Goal: Task Accomplishment & Management: Use online tool/utility

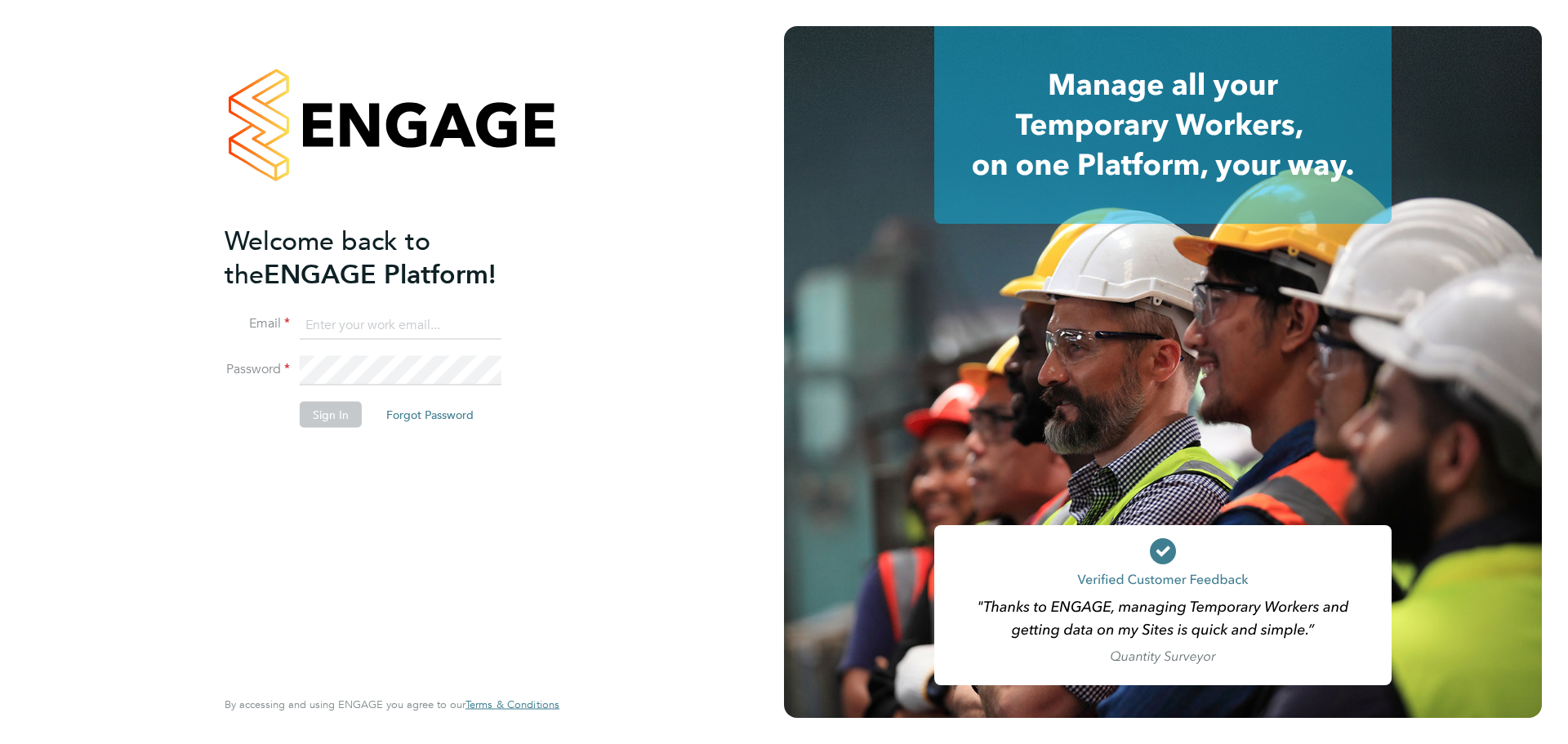
type input "[PERSON_NAME][EMAIL_ADDRESS][PERSON_NAME][DOMAIN_NAME]"
click at [330, 405] on button "Sign In" at bounding box center [330, 414] width 62 height 26
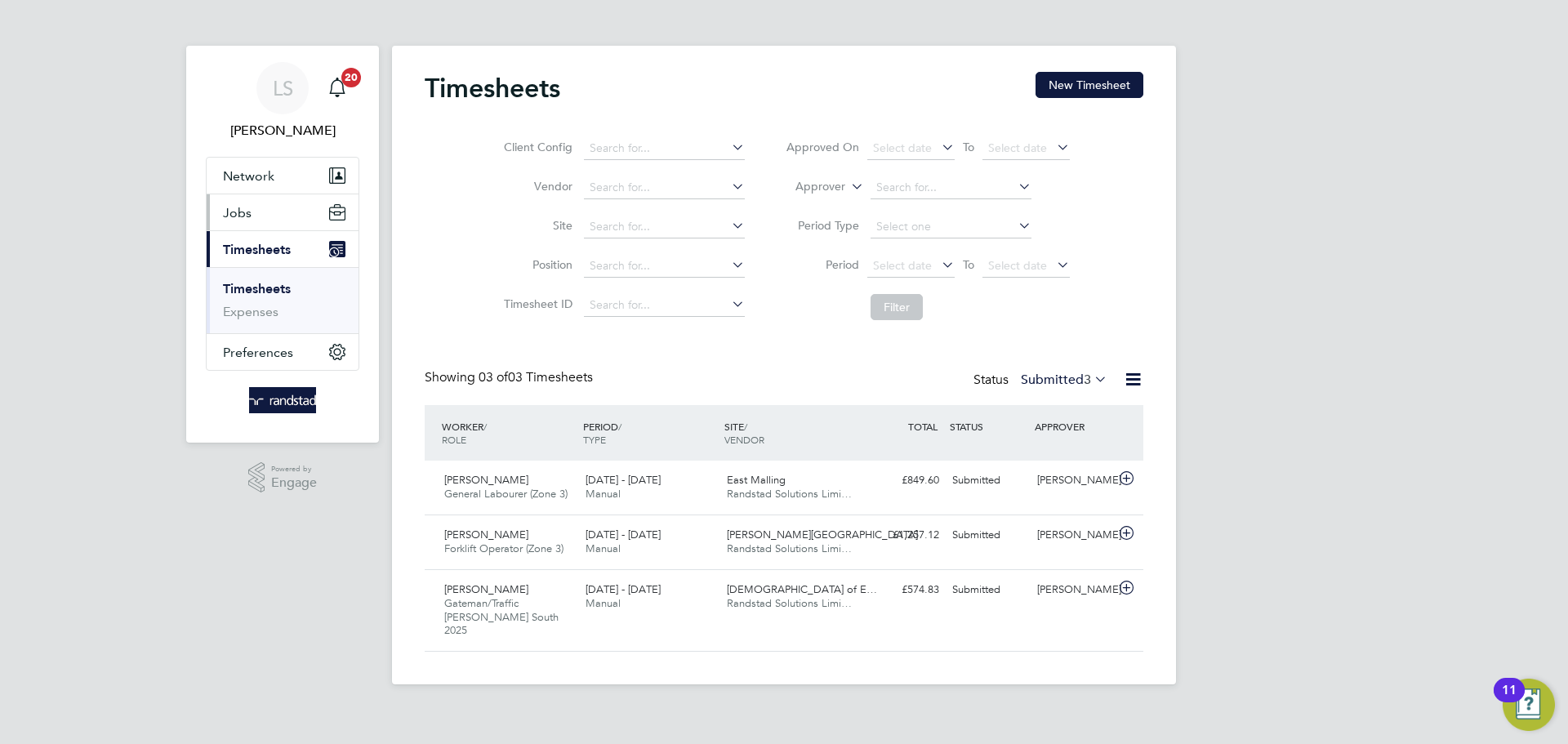
click at [274, 207] on button "Jobs" at bounding box center [282, 213] width 152 height 36
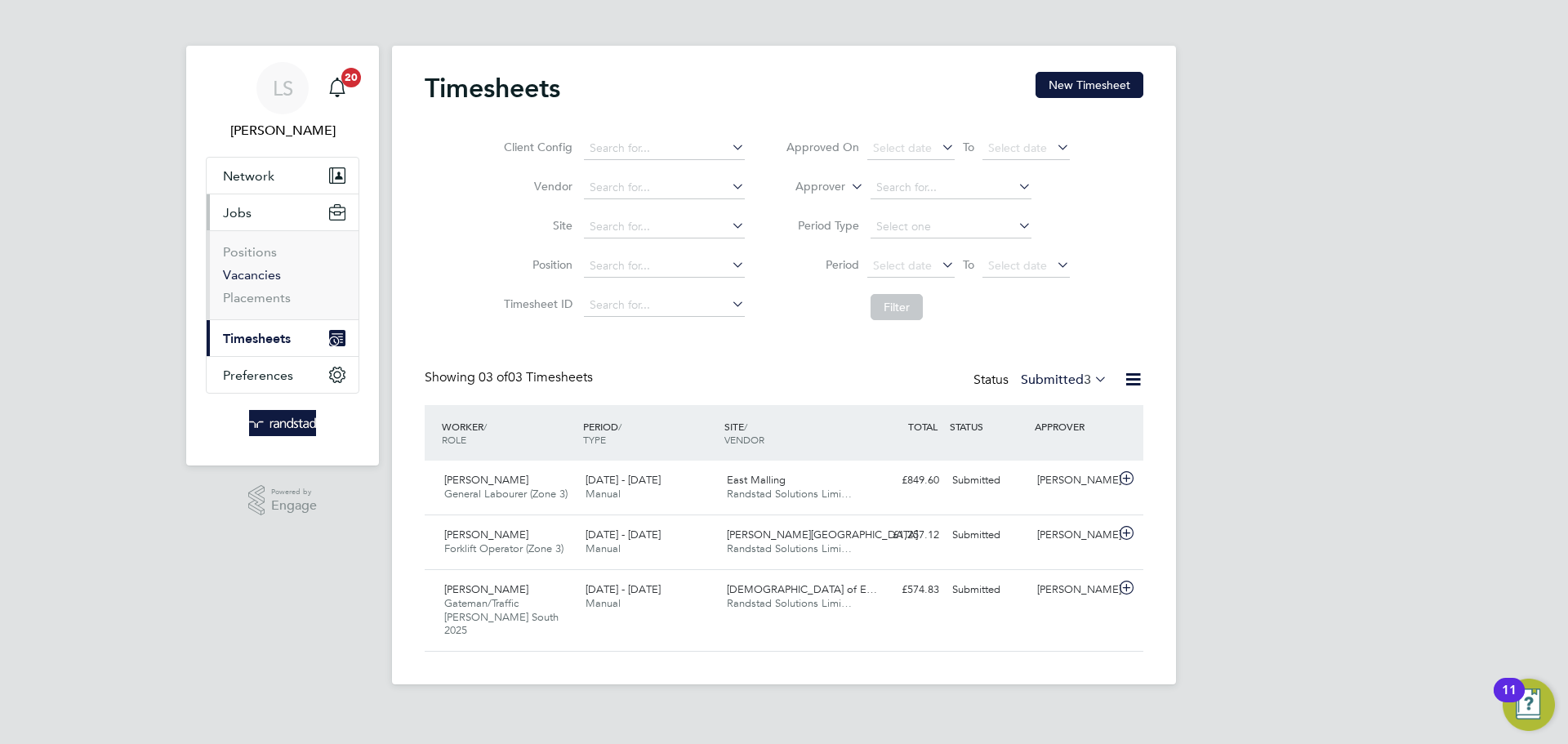
click at [254, 274] on link "Vacancies" at bounding box center [252, 275] width 58 height 15
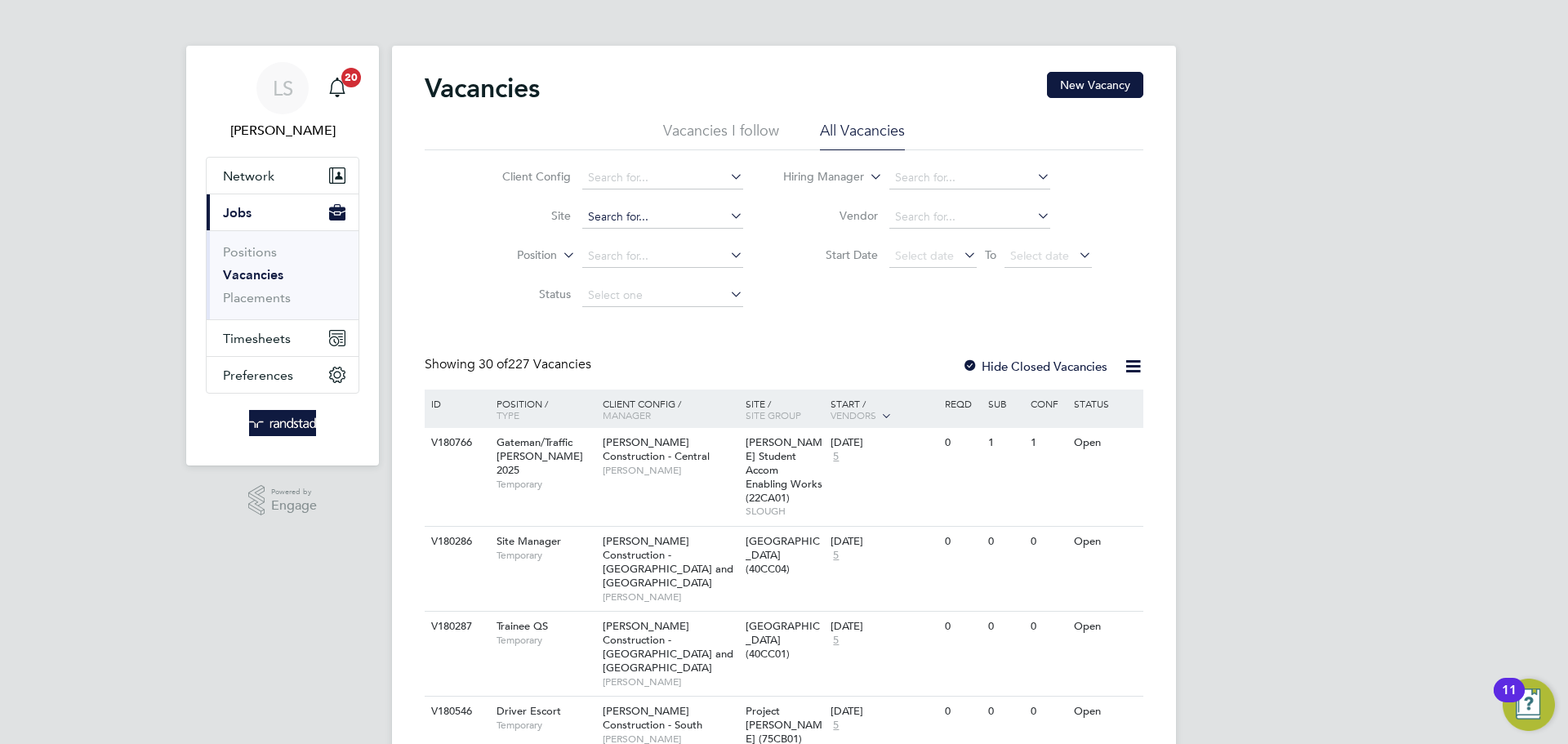
click at [605, 223] on input at bounding box center [663, 217] width 161 height 23
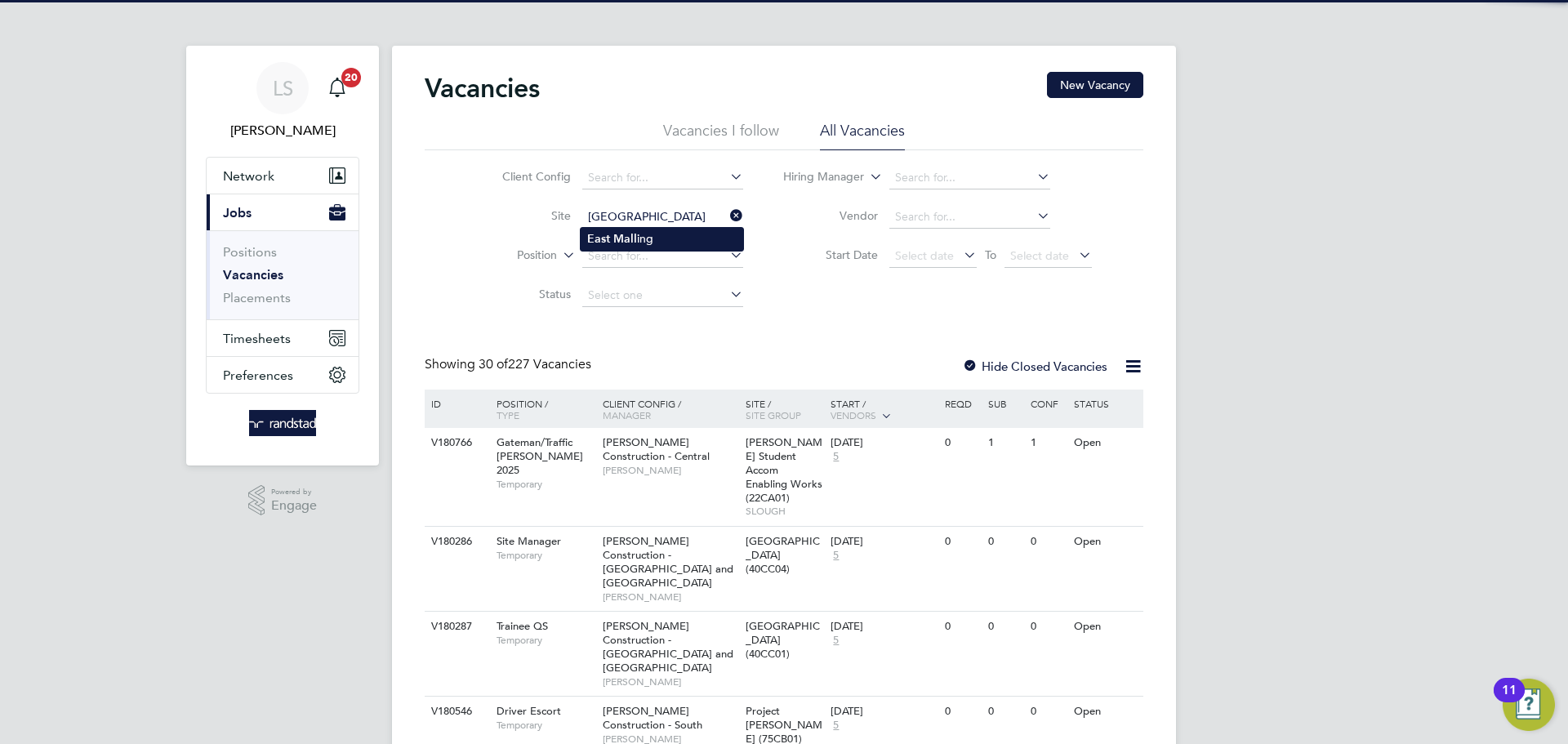
click at [651, 242] on li "East Mall ing" at bounding box center [662, 239] width 162 height 22
type input "East Malling"
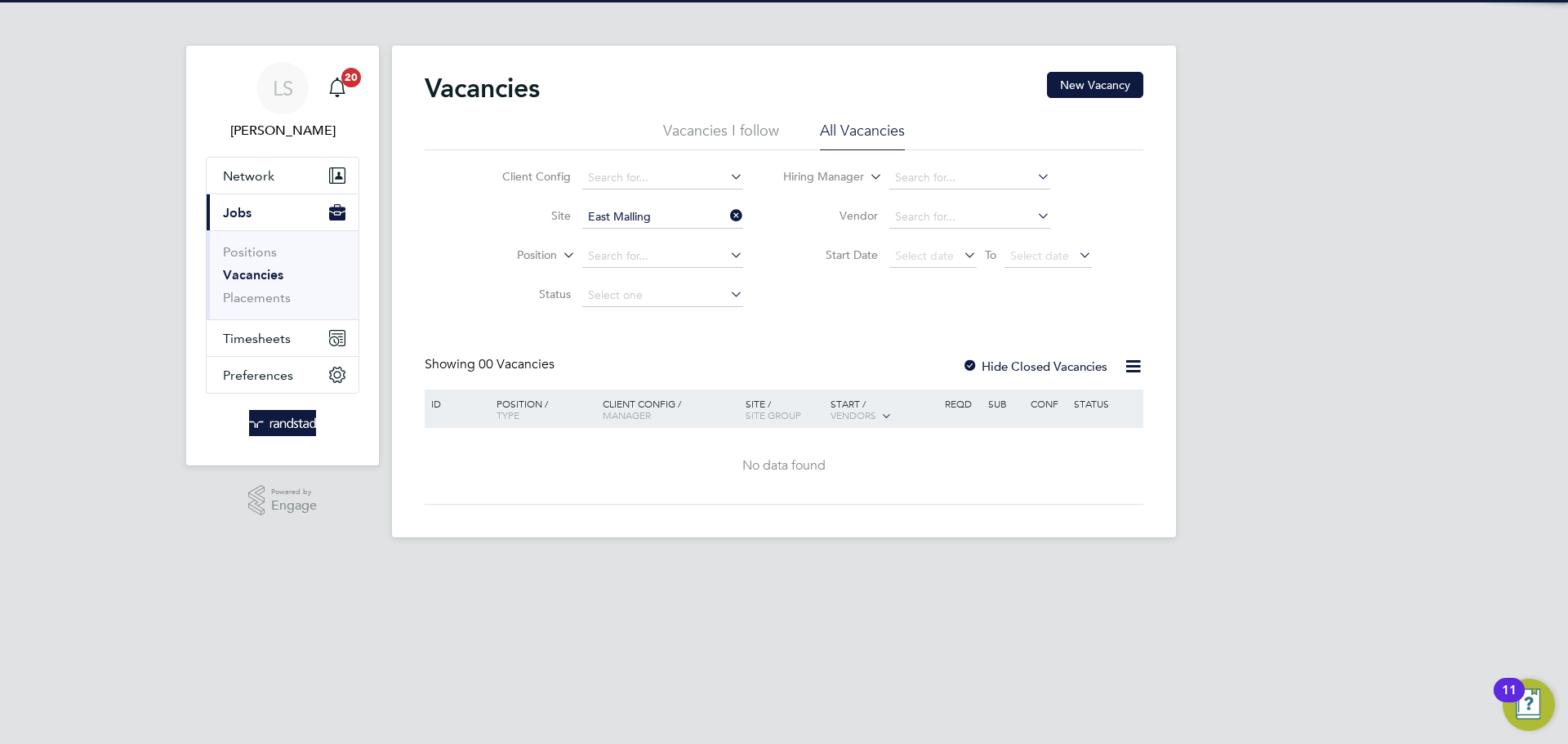
click at [972, 360] on div at bounding box center [970, 367] width 16 height 16
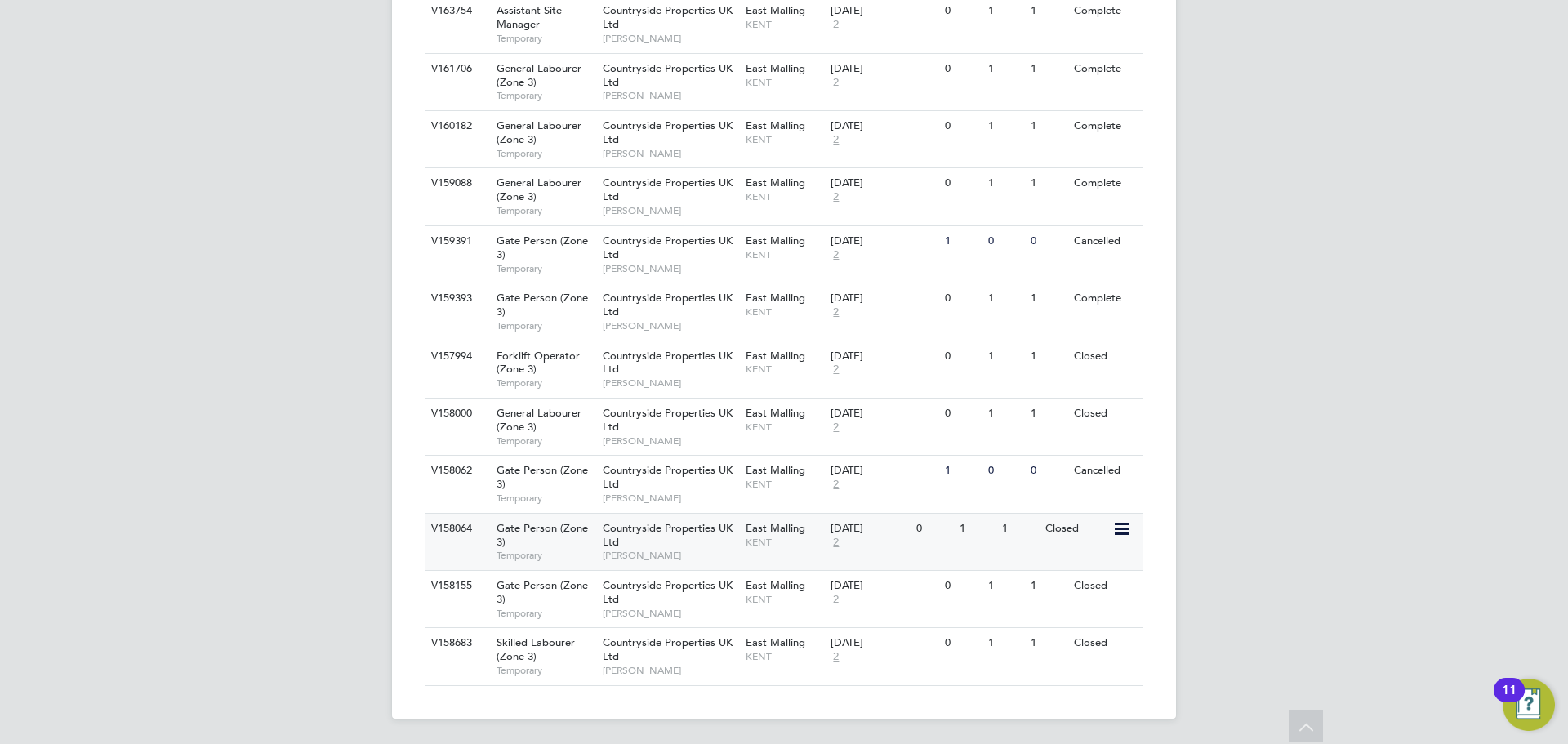
scroll to position [777, 0]
click at [631, 308] on div "Countryside Properties UK Ltd Kakha Buchukuri" at bounding box center [670, 311] width 143 height 57
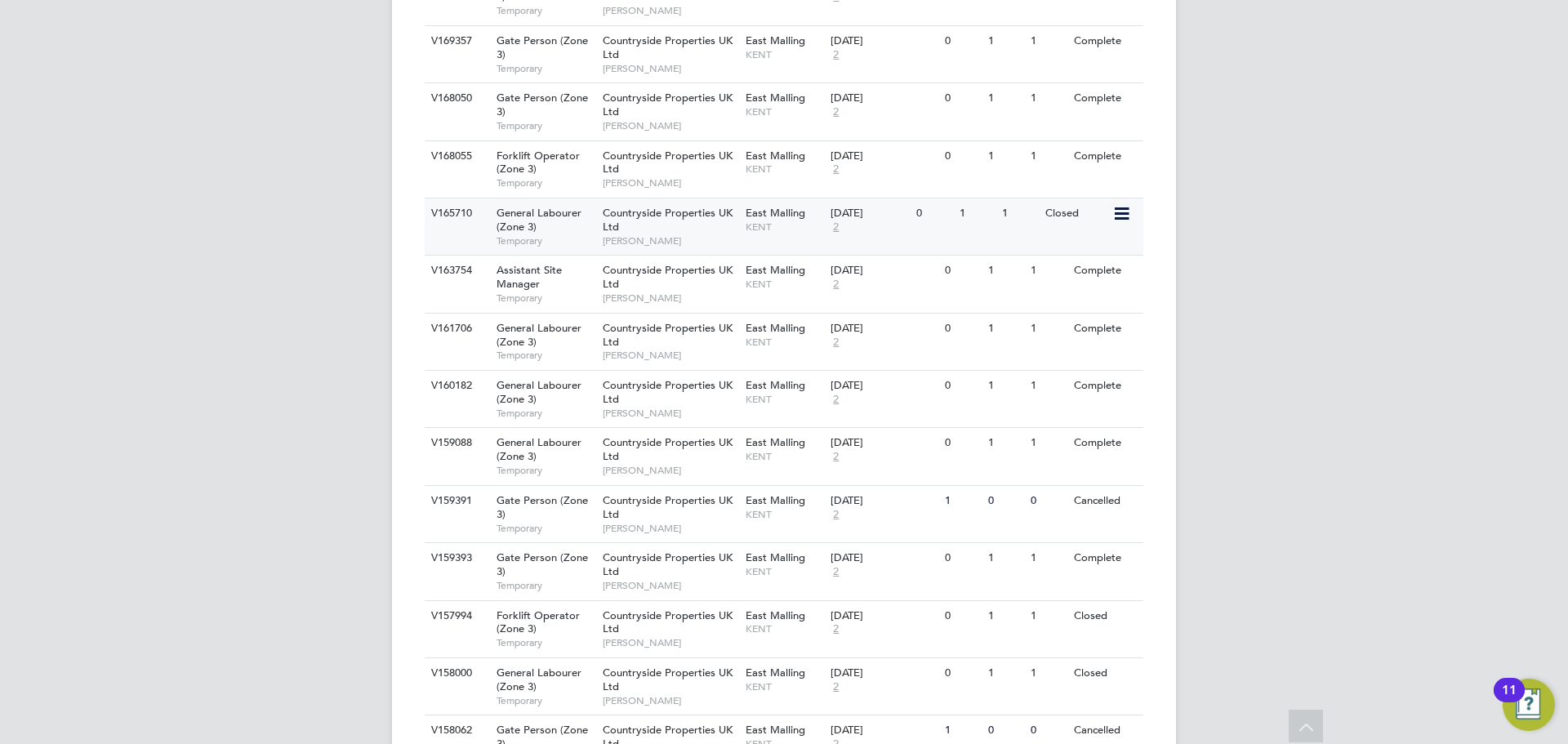
scroll to position [517, 0]
click at [596, 118] on div "Gate Person (Zone 3) Temporary" at bounding box center [541, 112] width 114 height 57
click at [570, 67] on span "Temporary" at bounding box center [546, 69] width 98 height 13
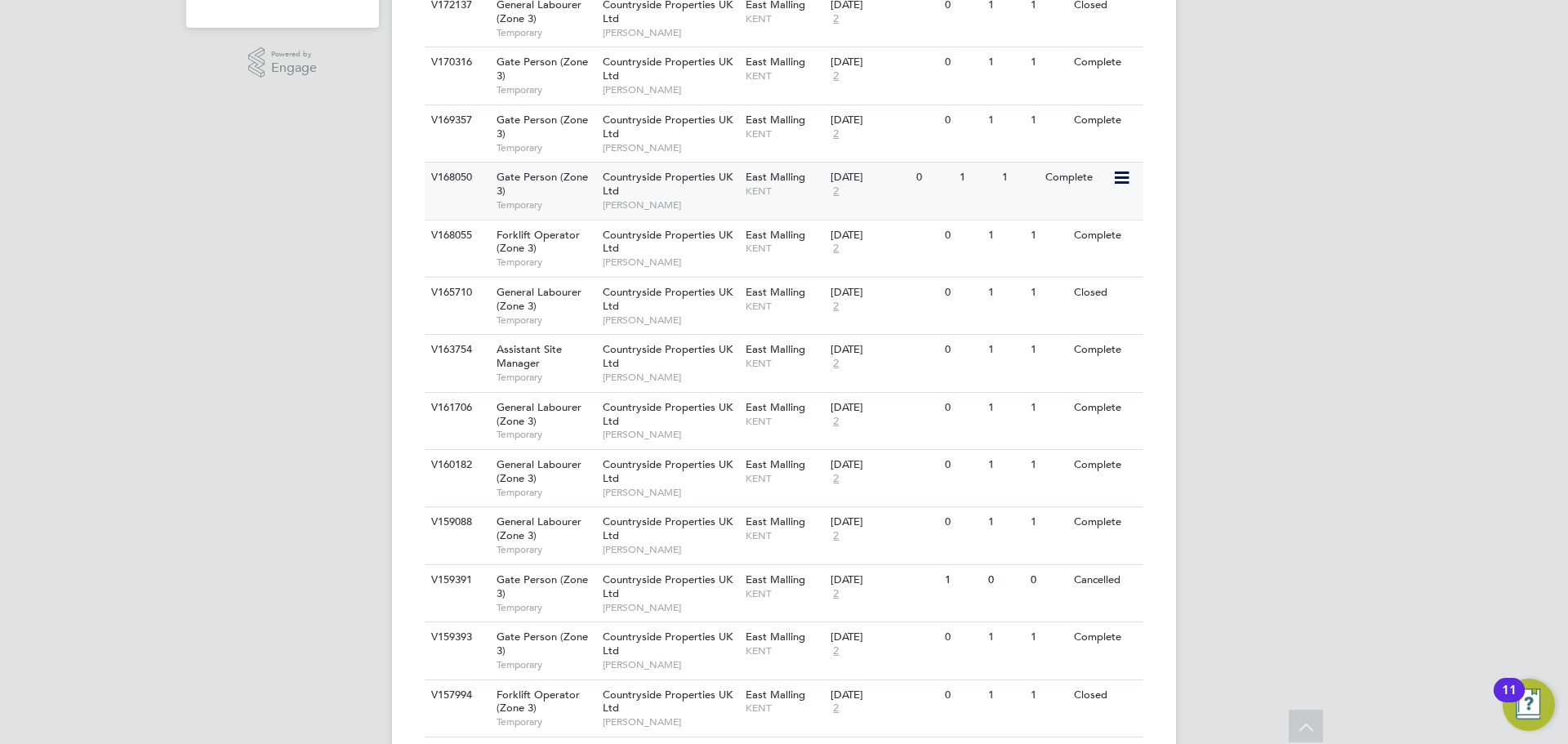
scroll to position [434, 0]
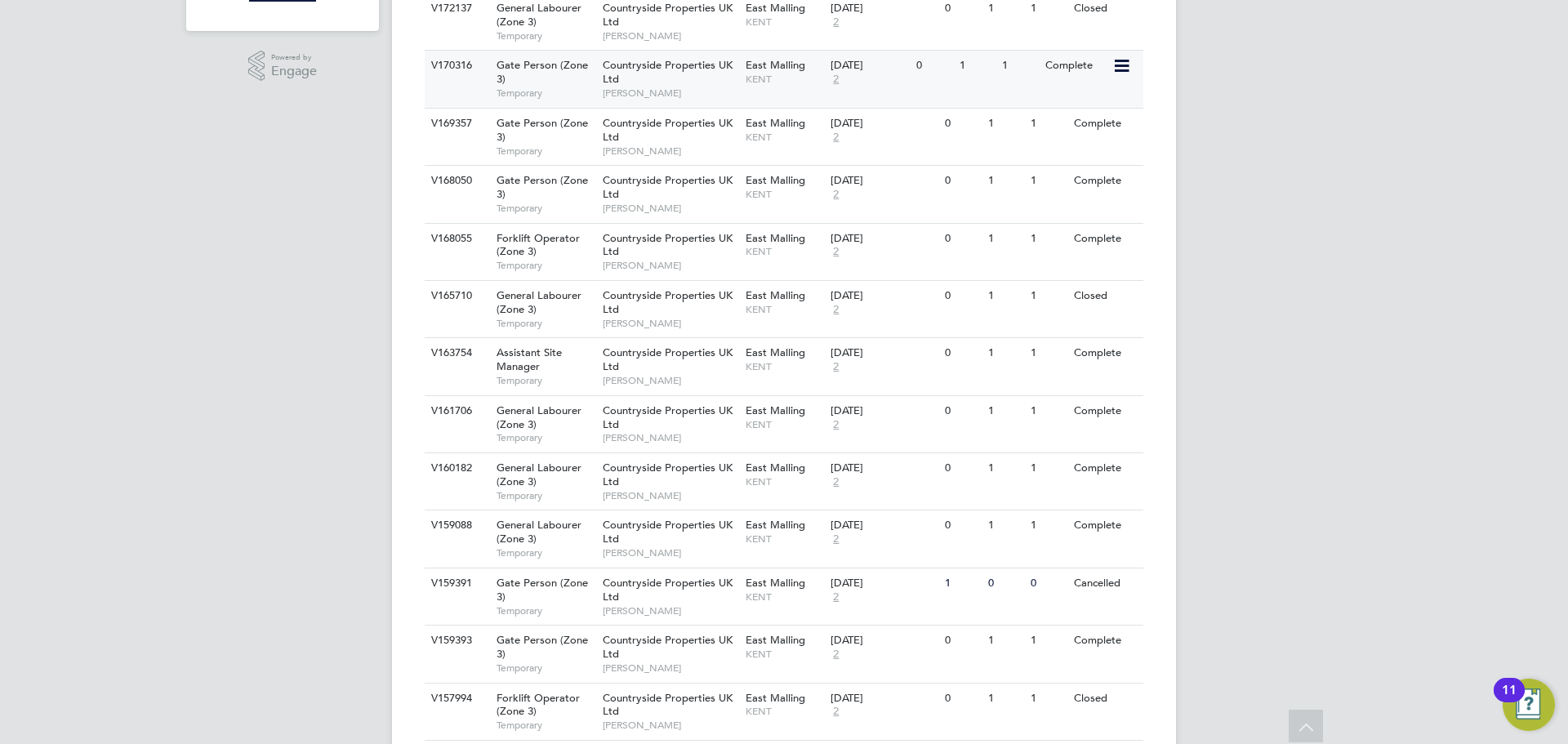
click at [546, 94] on span "Temporary" at bounding box center [546, 93] width 98 height 13
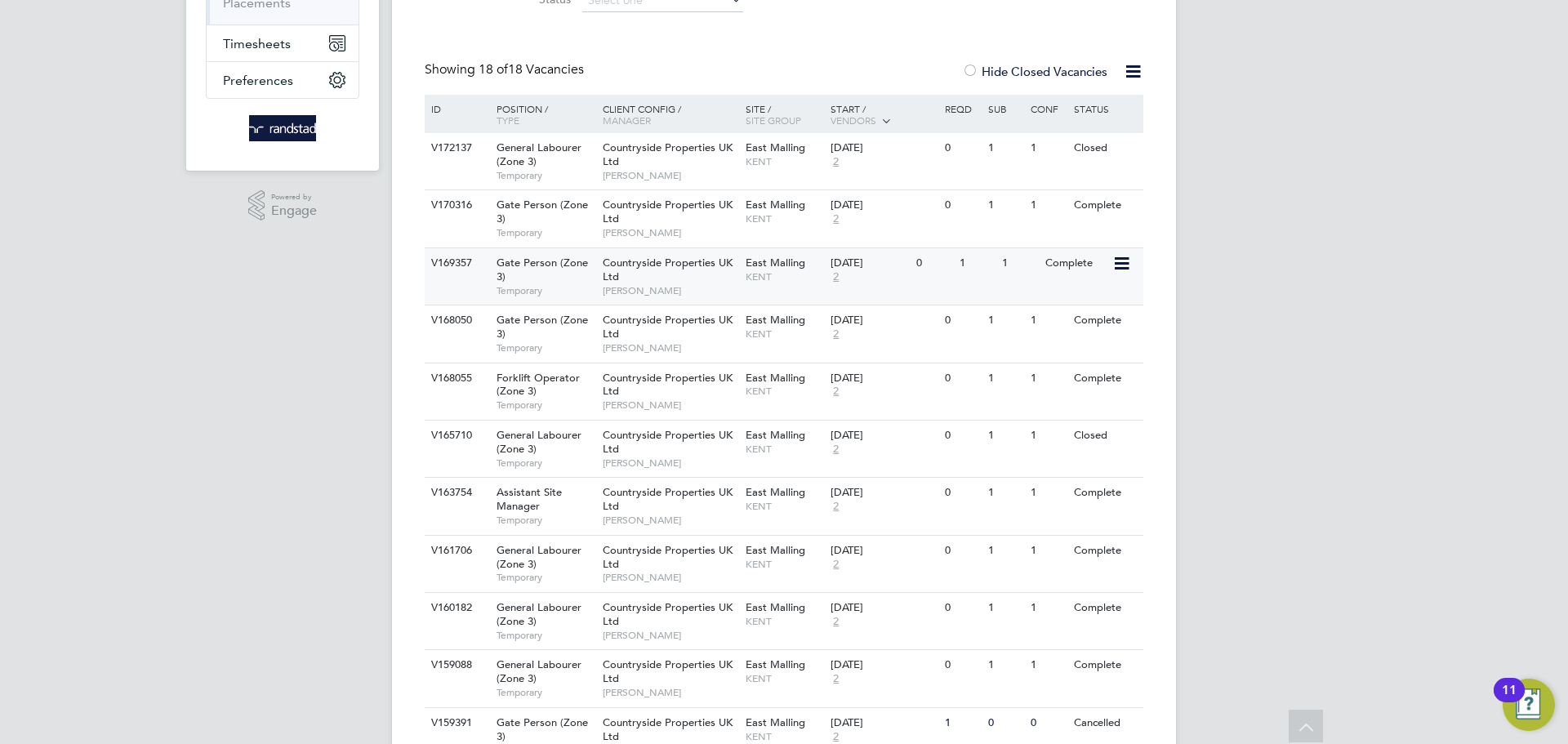
scroll to position [771, 0]
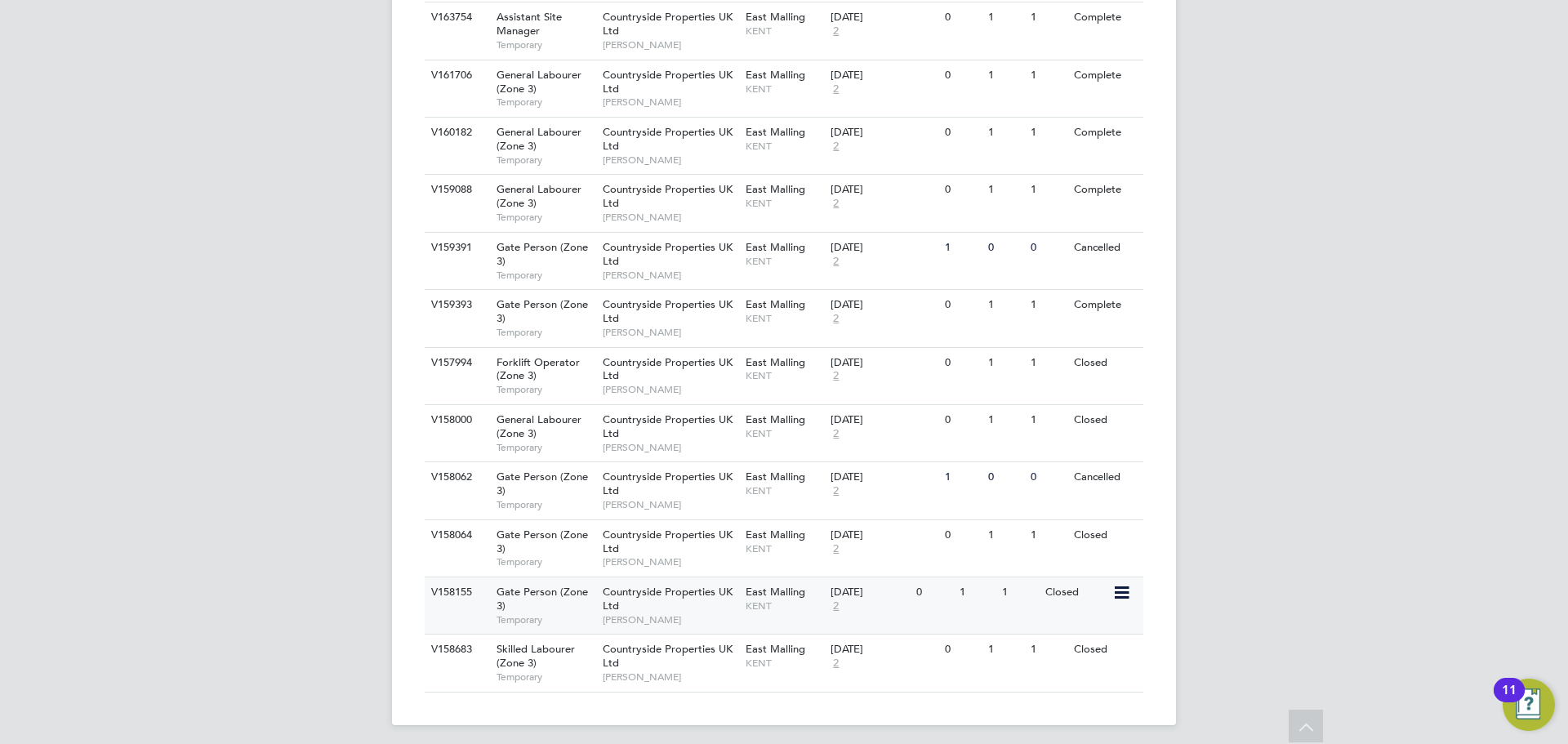
click at [572, 620] on span "Temporary" at bounding box center [546, 620] width 98 height 13
click at [633, 556] on span "[PERSON_NAME]" at bounding box center [669, 561] width 135 height 13
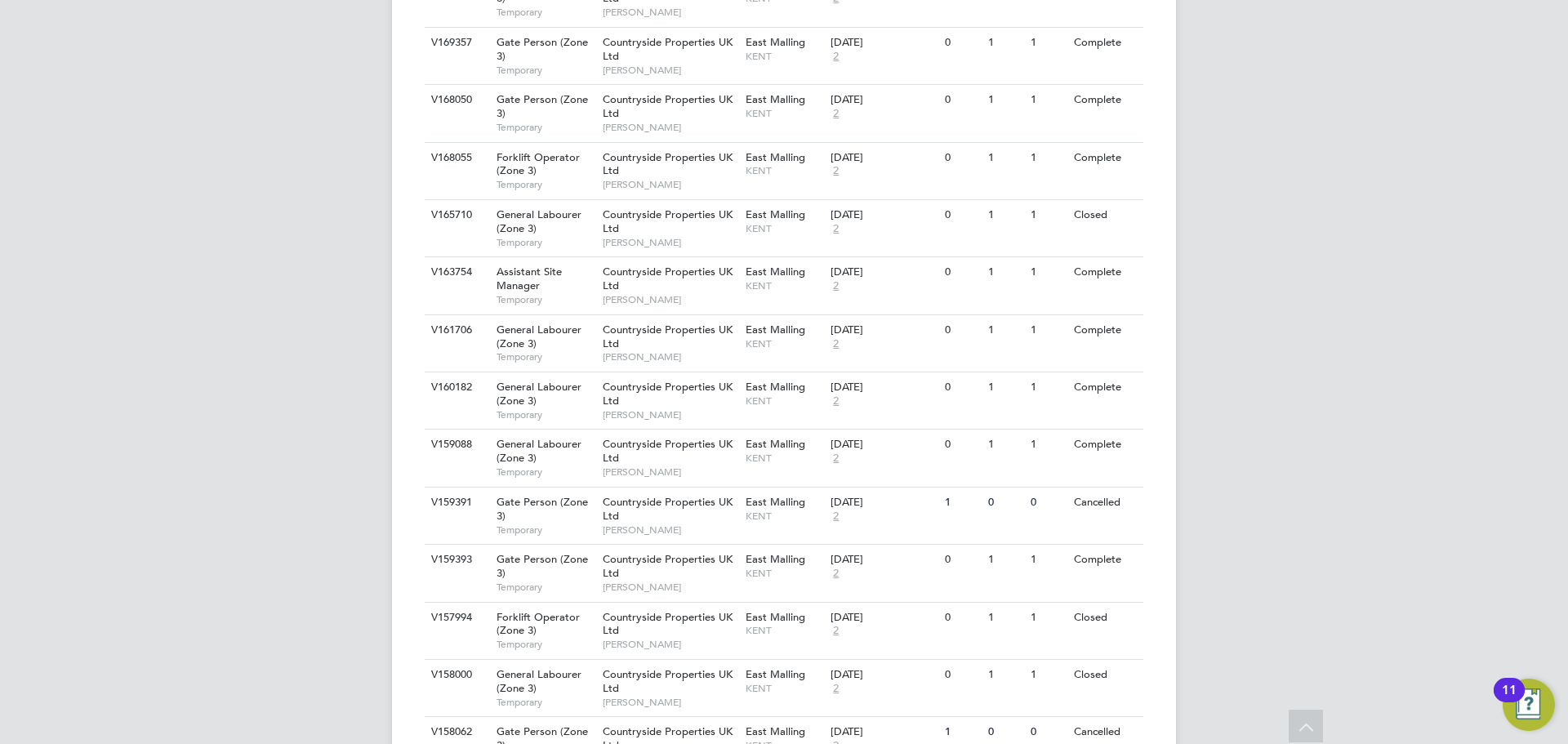
scroll to position [0, 0]
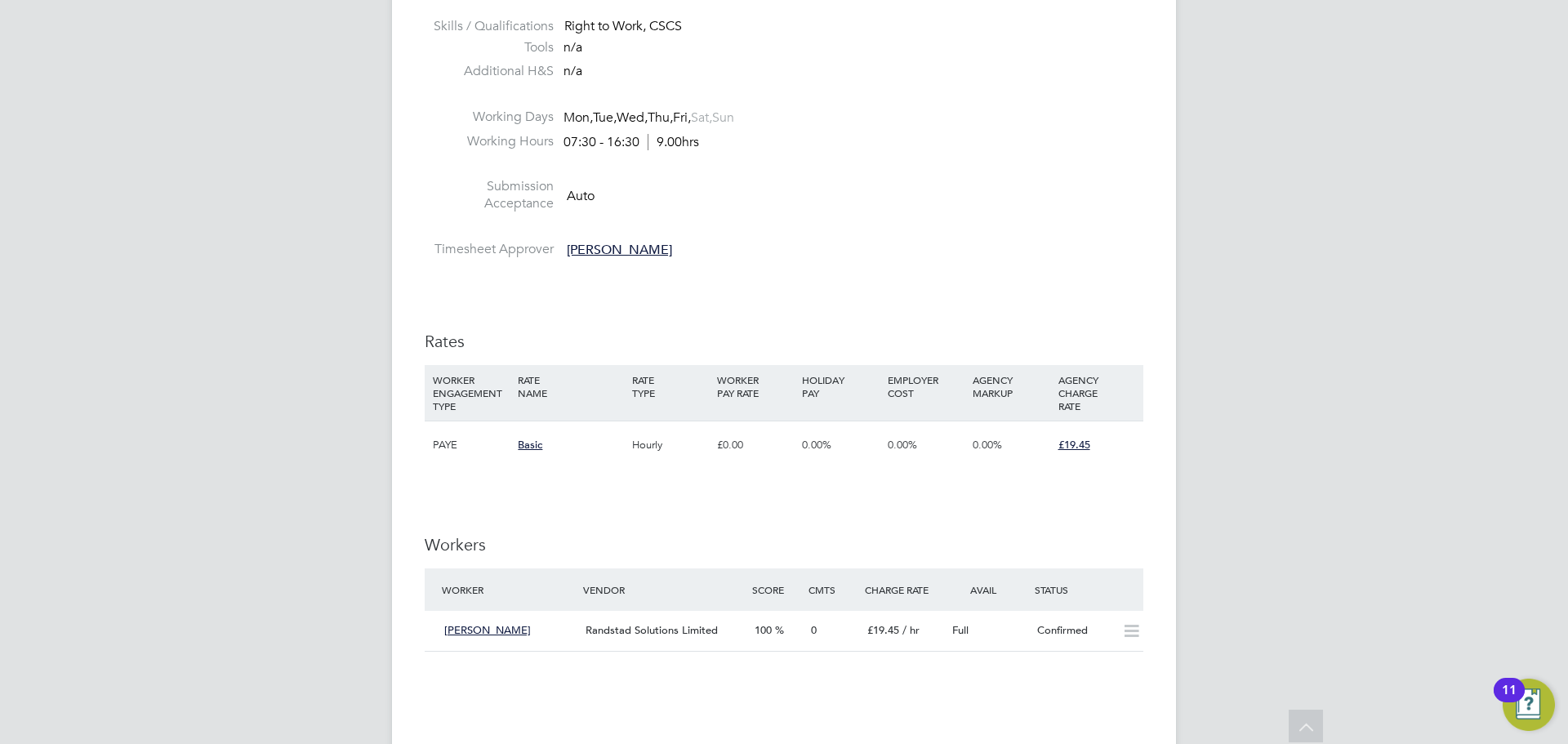
scroll to position [926, 0]
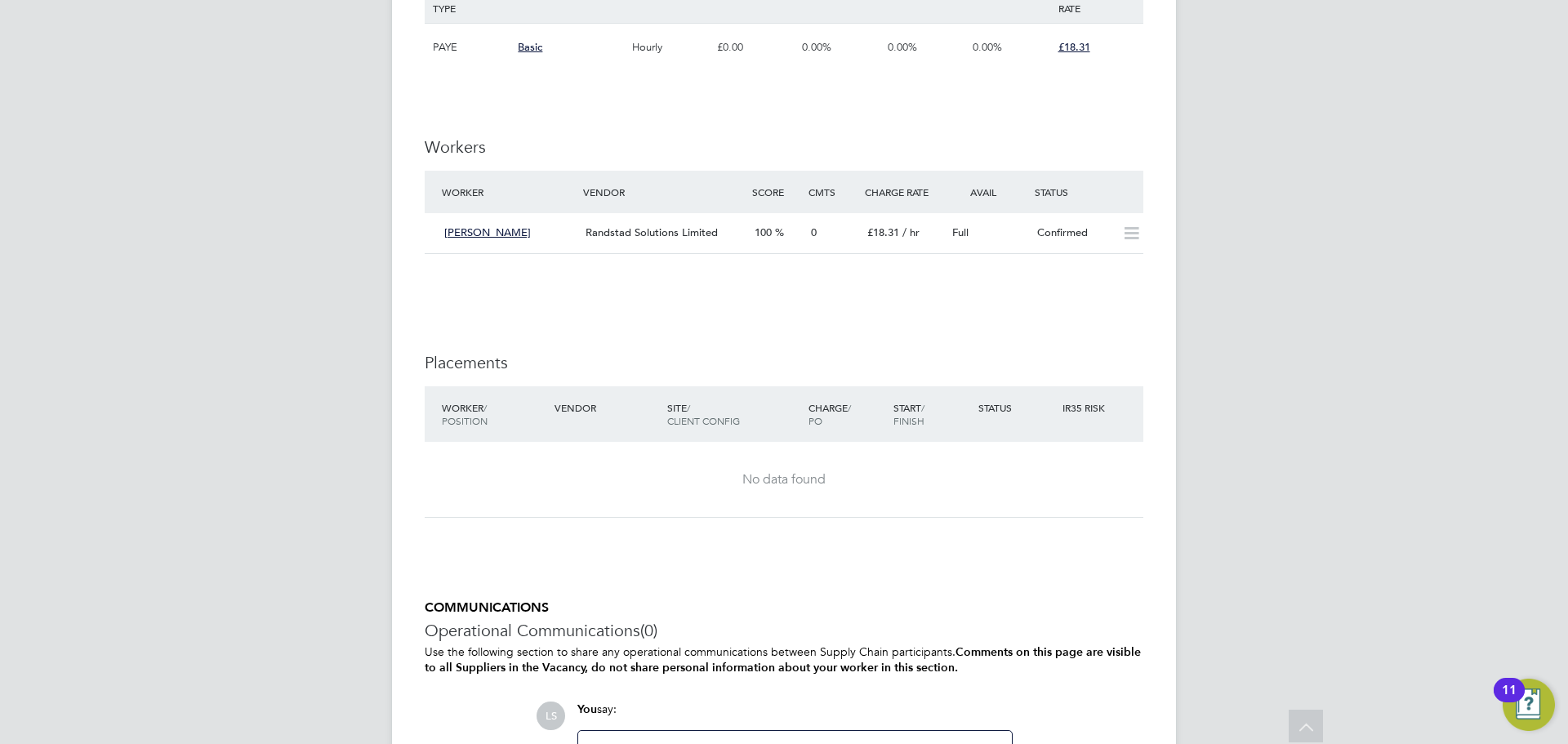
scroll to position [1314, 0]
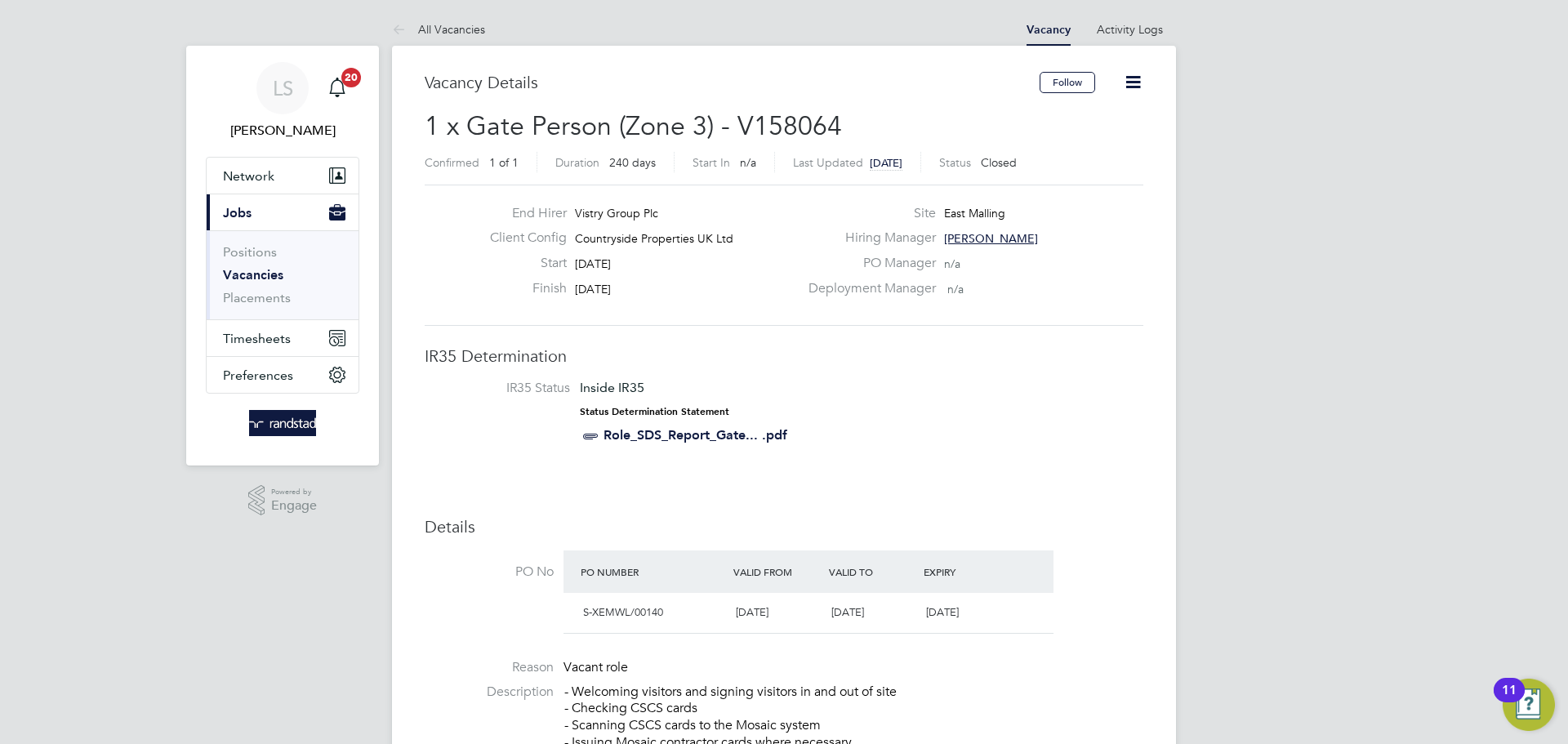
click at [1129, 82] on icon at bounding box center [1134, 82] width 21 height 21
click at [1077, 111] on li "Edit Vacancy" at bounding box center [1095, 121] width 94 height 23
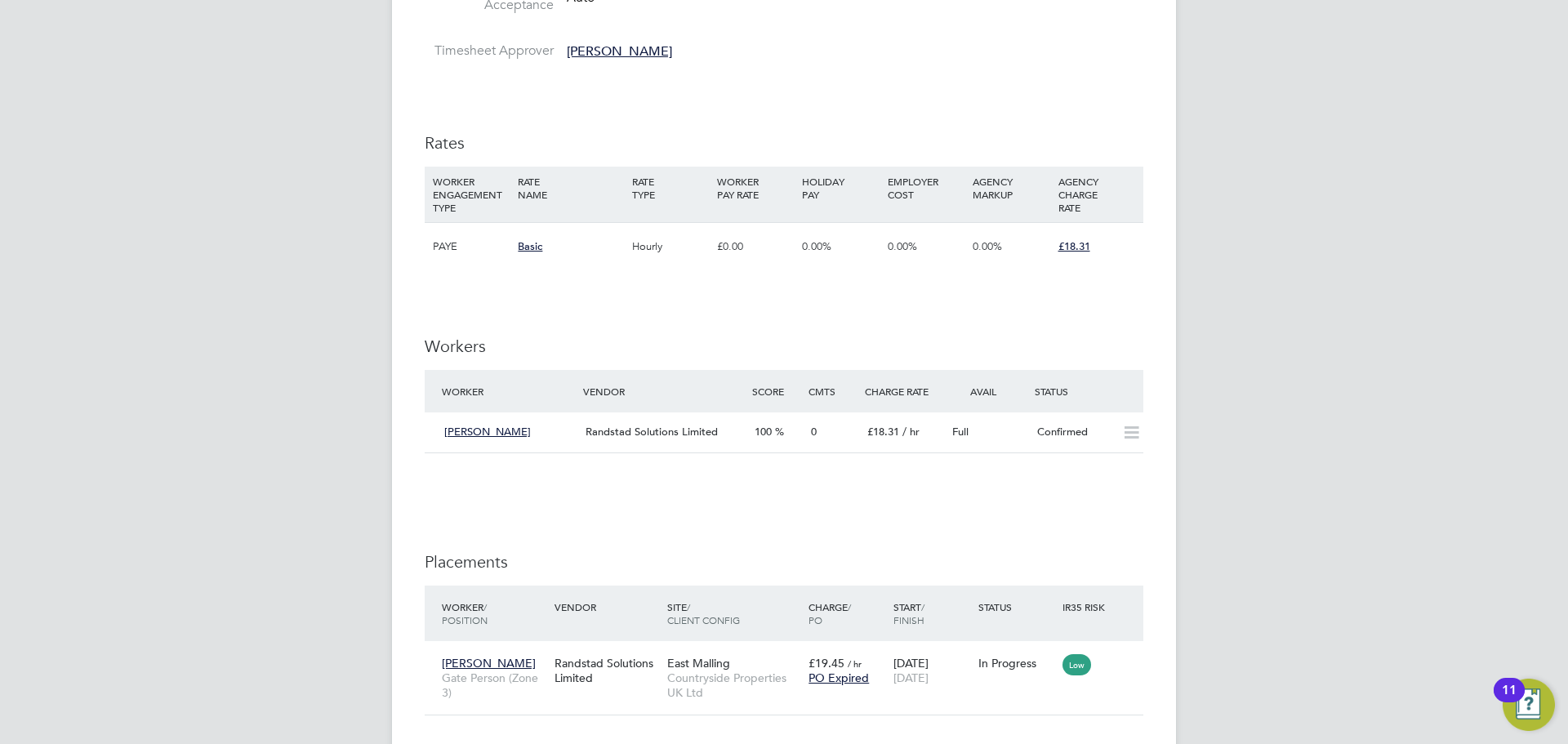
scroll to position [1520, 0]
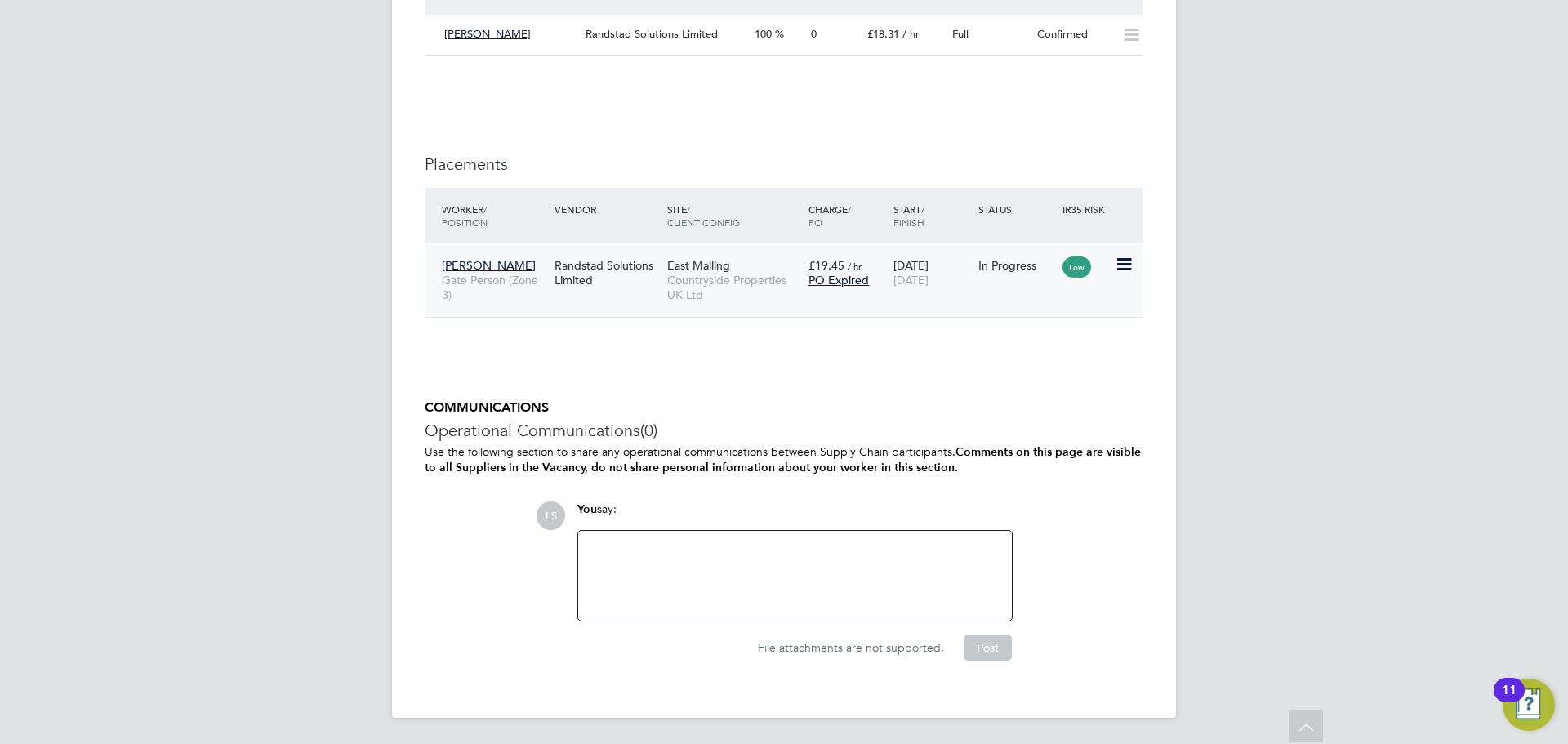
click at [717, 309] on div "East Malling Countryside Properties UK Ltd" at bounding box center [734, 280] width 142 height 61
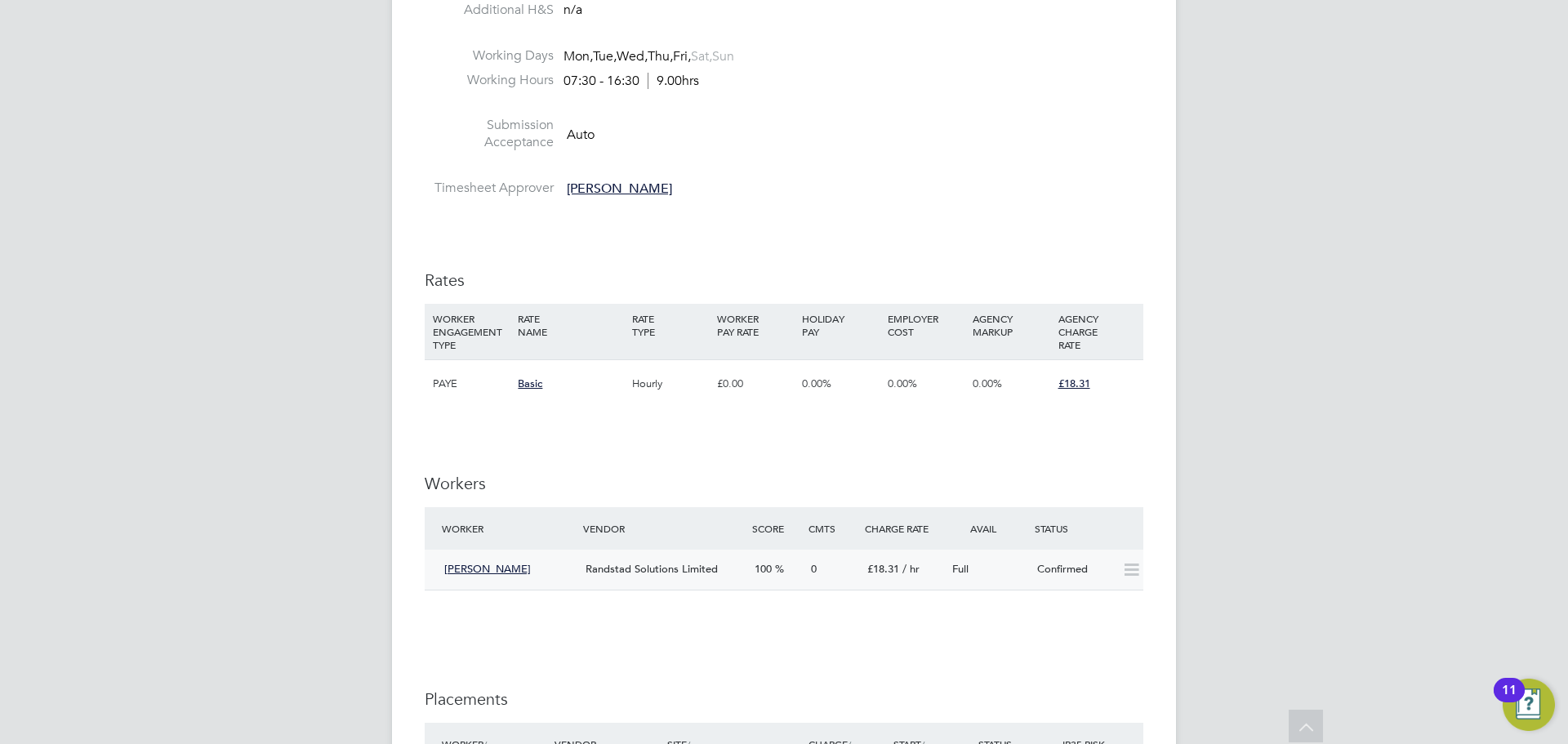
scroll to position [1023, 0]
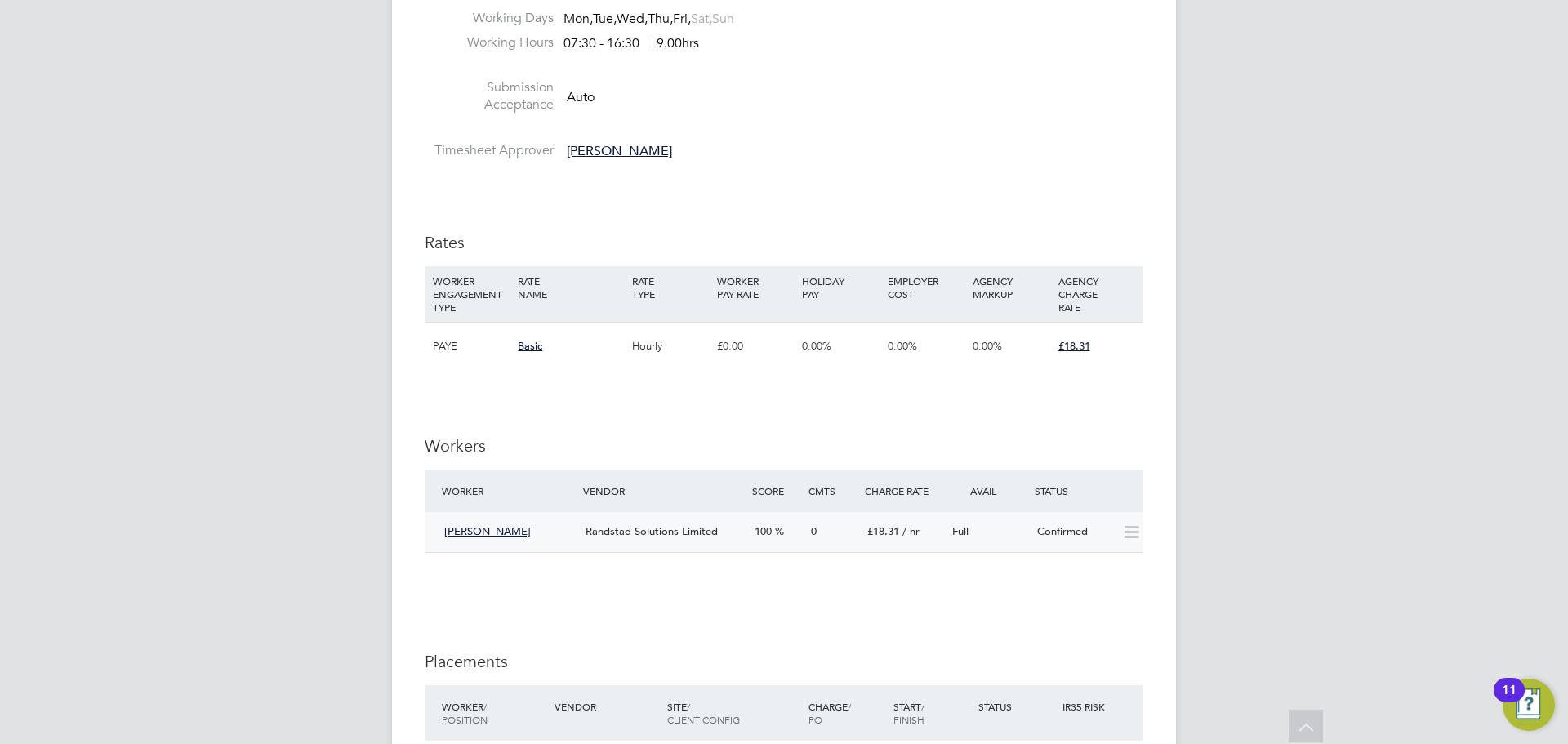
click at [1127, 535] on icon at bounding box center [1132, 532] width 21 height 13
click at [772, 528] on span "100" at bounding box center [763, 531] width 17 height 14
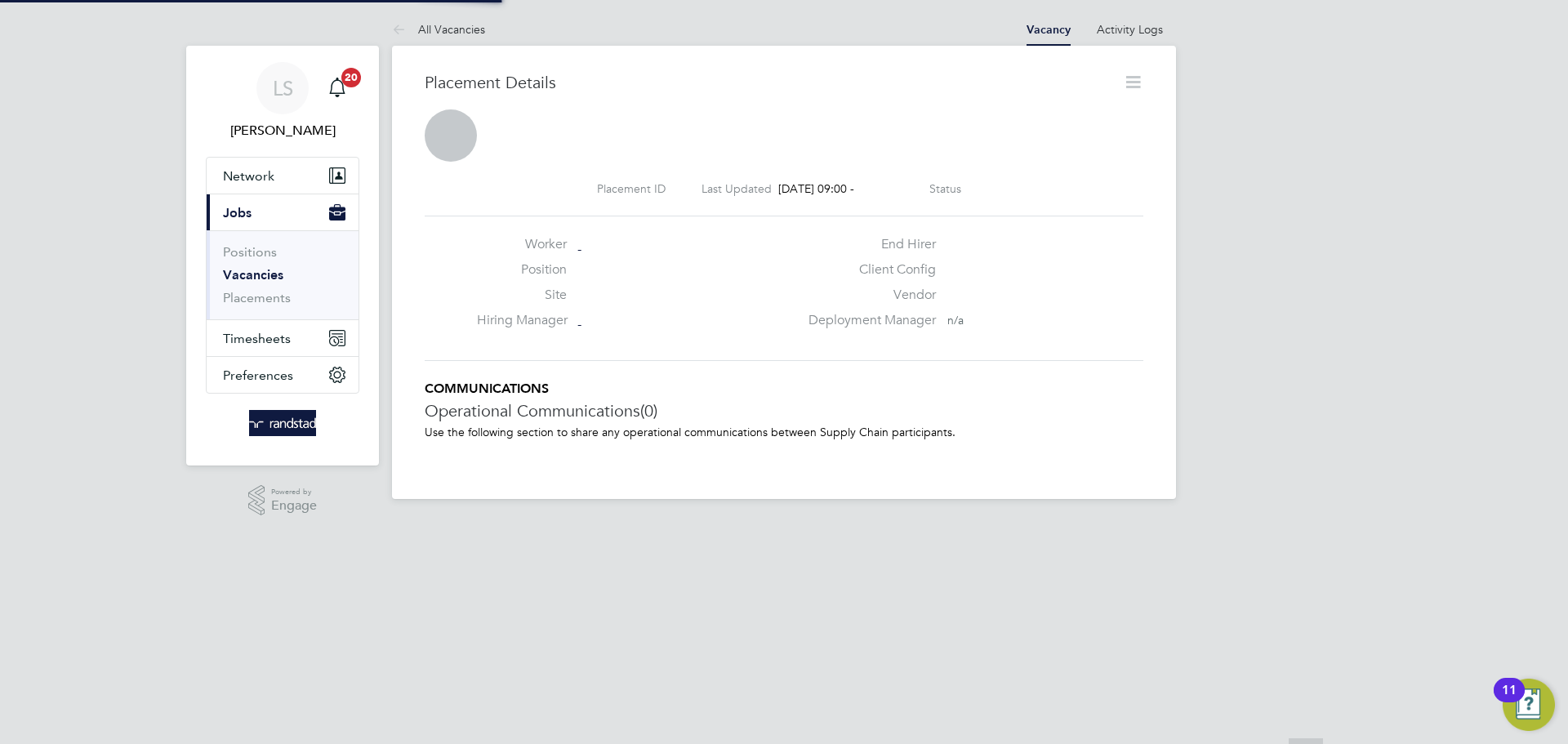
scroll to position [9, 9]
